Goal: Task Accomplishment & Management: Use online tool/utility

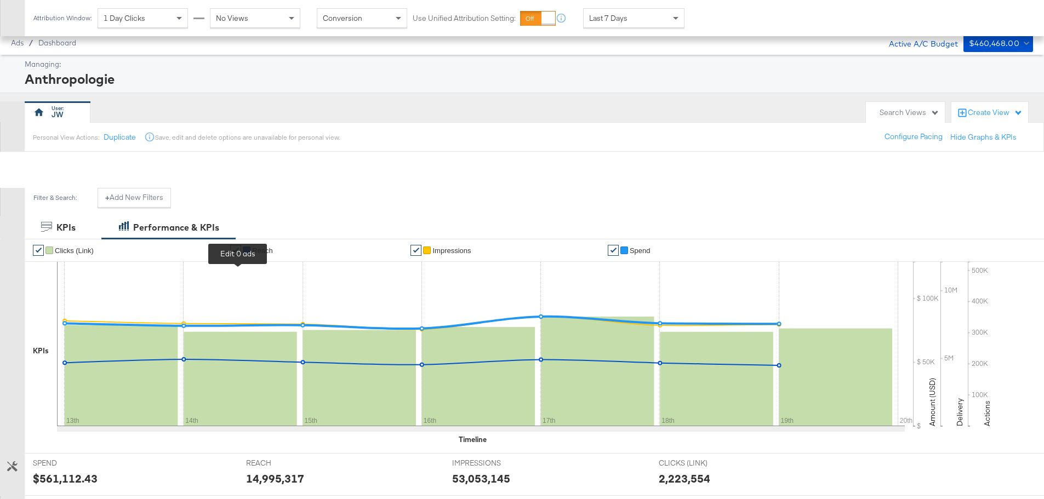
scroll to position [299, 0]
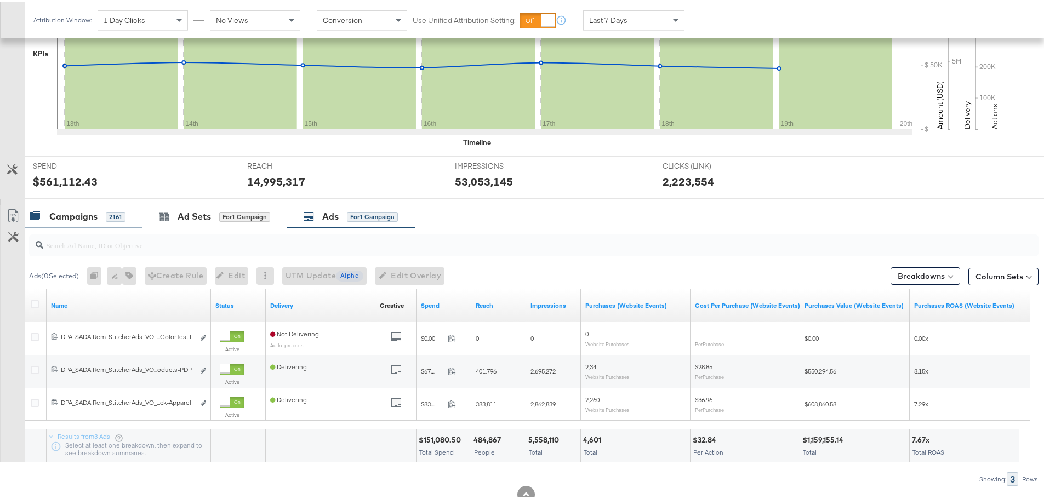
click at [88, 213] on div "Campaigns" at bounding box center [73, 214] width 48 height 13
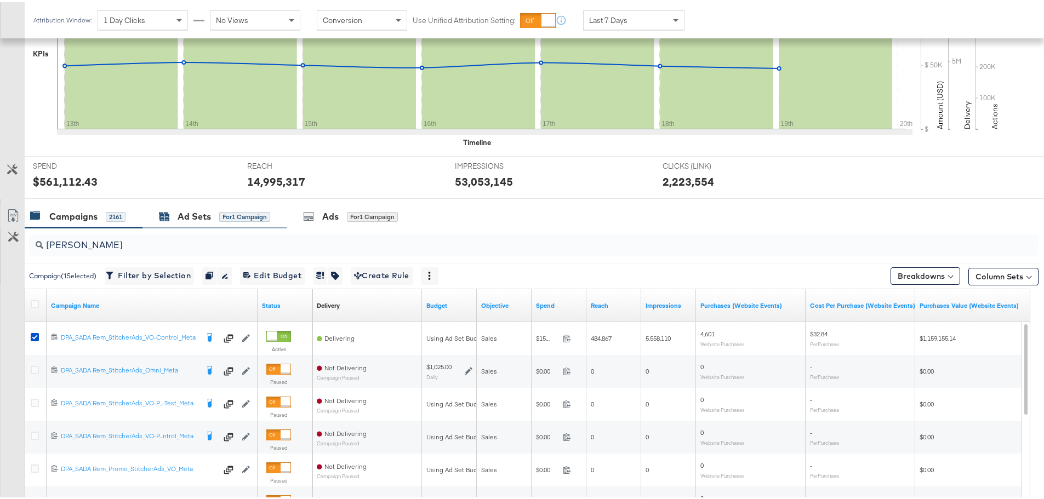
click at [194, 210] on div "Ad Sets" at bounding box center [194, 214] width 33 height 13
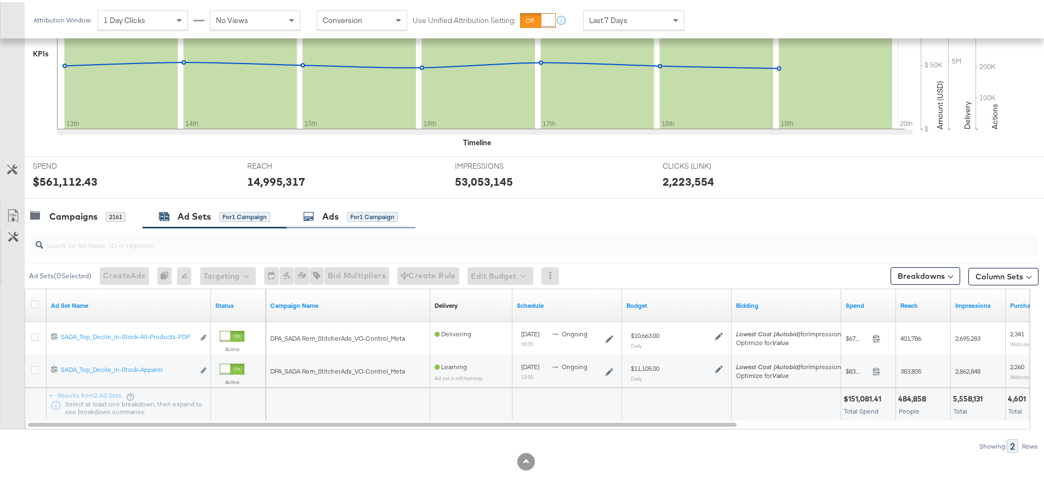
click at [337, 222] on div "Ads for 1 Campaign" at bounding box center [351, 215] width 129 height 24
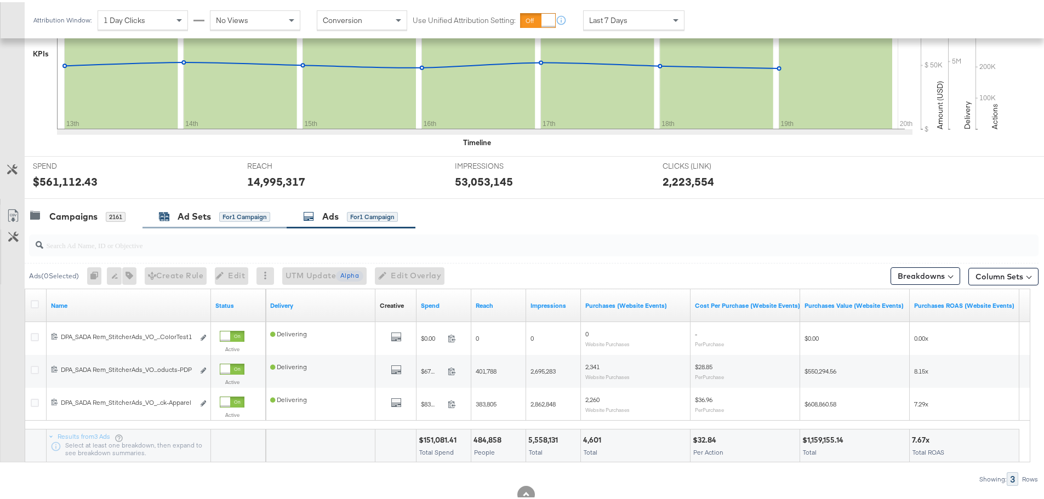
click at [206, 209] on div "Ad Sets" at bounding box center [194, 214] width 33 height 13
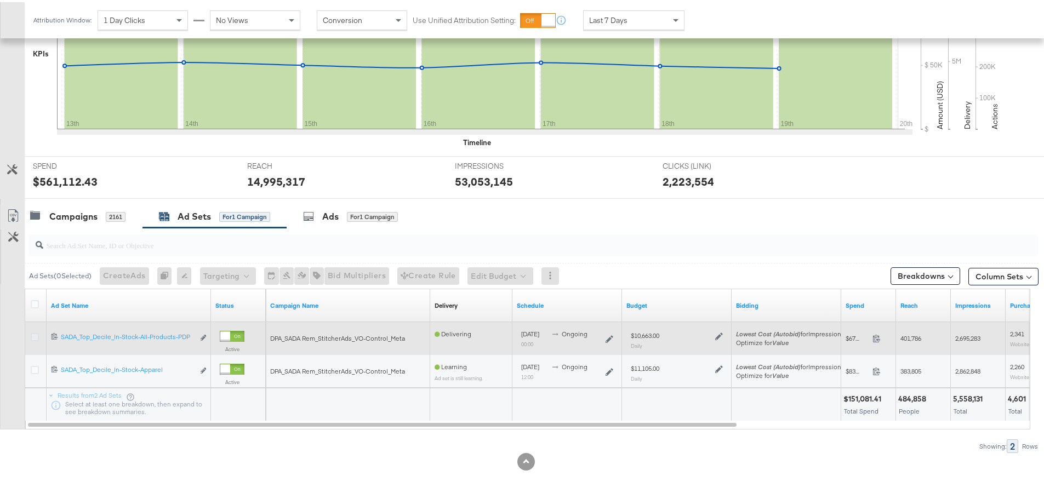
click at [38, 338] on icon at bounding box center [35, 335] width 8 height 8
click at [0, 0] on input "checkbox" at bounding box center [0, 0] width 0 height 0
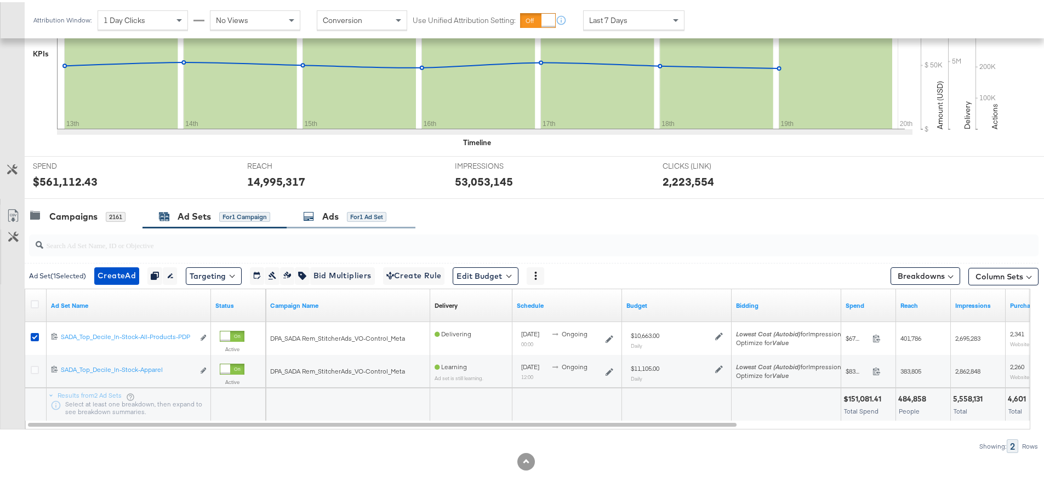
click at [340, 212] on div "Ads for 1 Ad Set" at bounding box center [344, 214] width 83 height 13
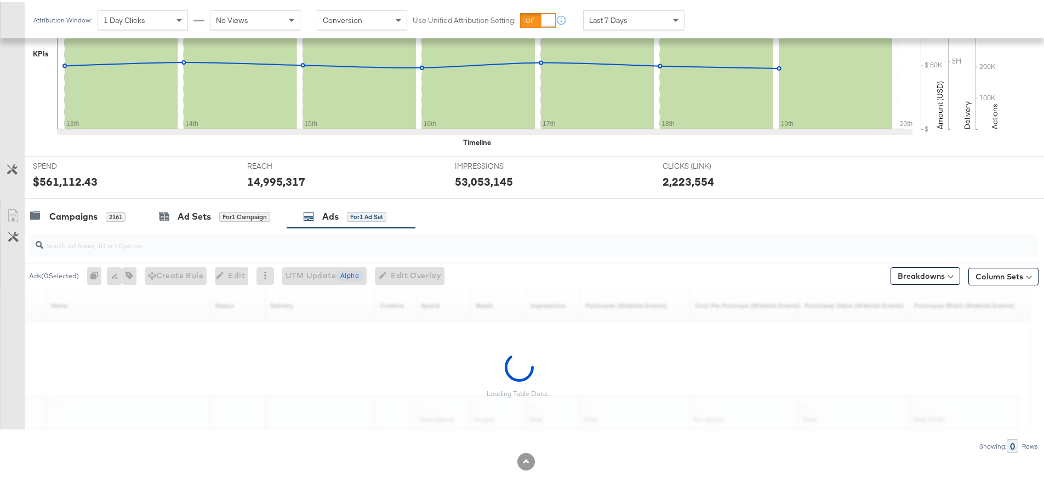
scroll to position [266, 0]
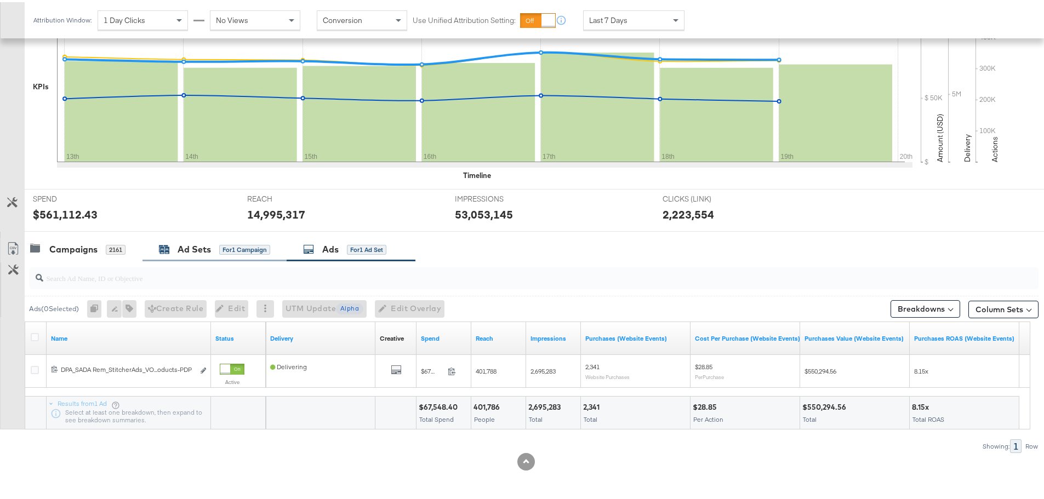
click at [199, 245] on div "Ad Sets" at bounding box center [194, 247] width 33 height 13
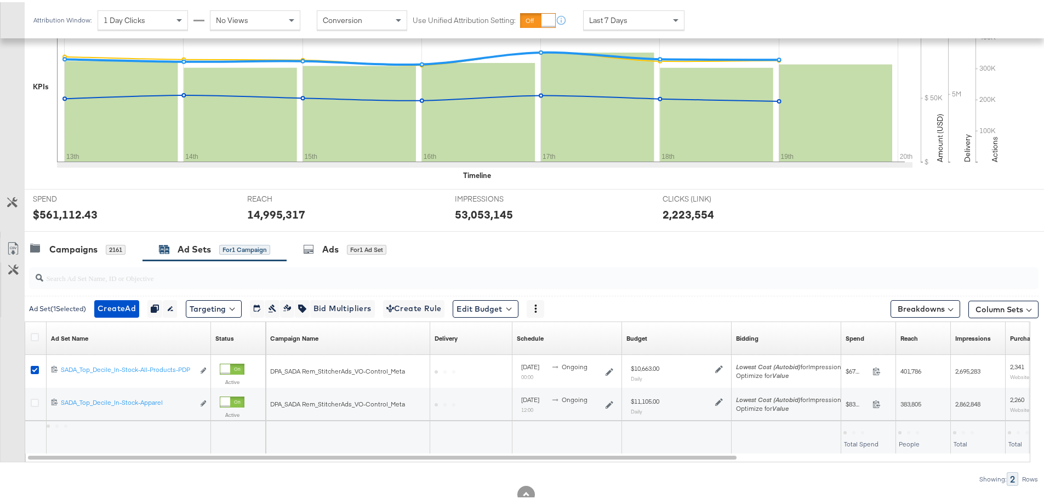
scroll to position [299, 0]
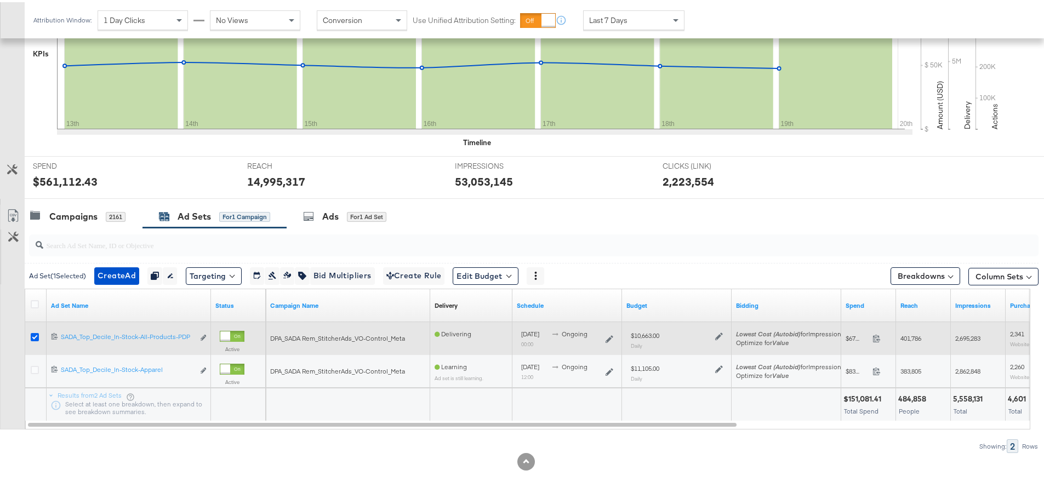
click at [33, 336] on icon at bounding box center [35, 335] width 8 height 8
click at [0, 0] on input "checkbox" at bounding box center [0, 0] width 0 height 0
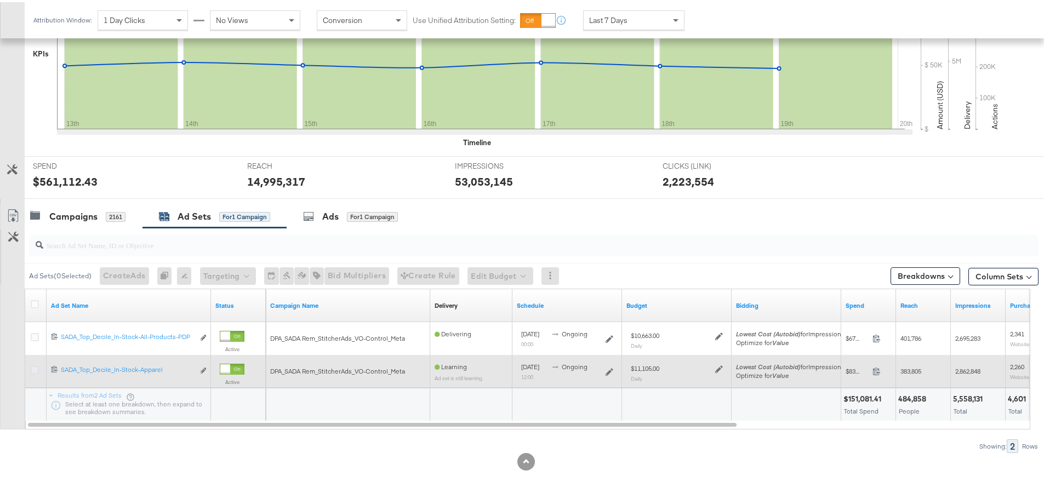
click at [37, 371] on icon at bounding box center [35, 368] width 8 height 8
click at [0, 0] on input "checkbox" at bounding box center [0, 0] width 0 height 0
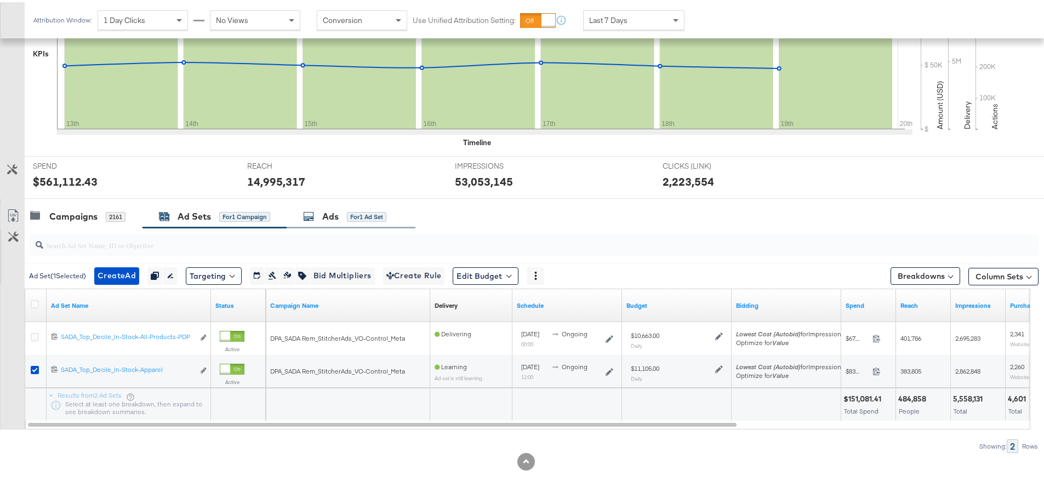
click at [341, 214] on div "Ads for 1 Ad Set" at bounding box center [344, 214] width 83 height 13
